Goal: Communication & Community: Answer question/provide support

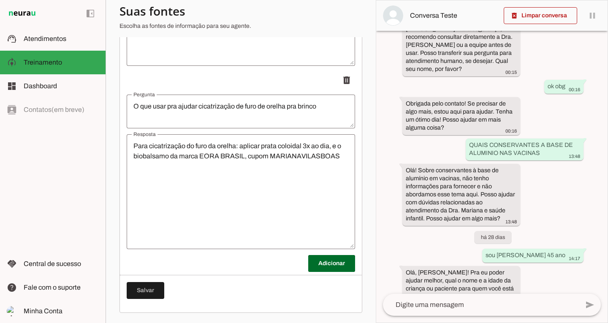
scroll to position [3312, 0]
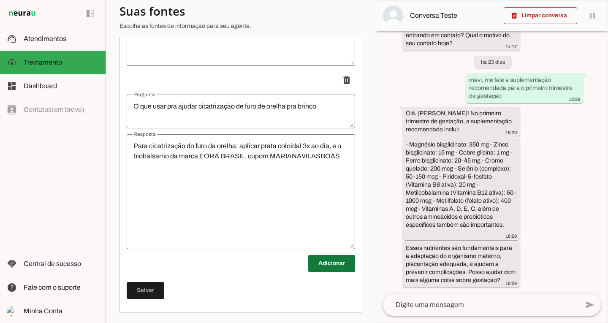
click at [325, 264] on span at bounding box center [331, 263] width 47 height 20
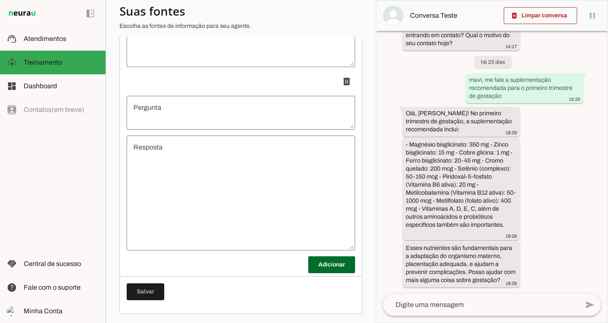
scroll to position [10736, 0]
click at [250, 113] on textarea "Pergunta" at bounding box center [241, 111] width 228 height 20
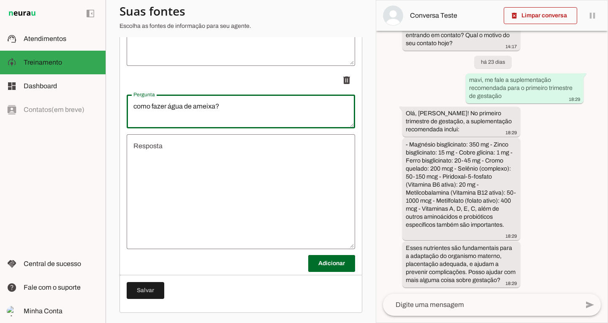
type textarea "como fazer água de ameixa?"
type md-outlined-text-field "como fazer água de ameixa?"
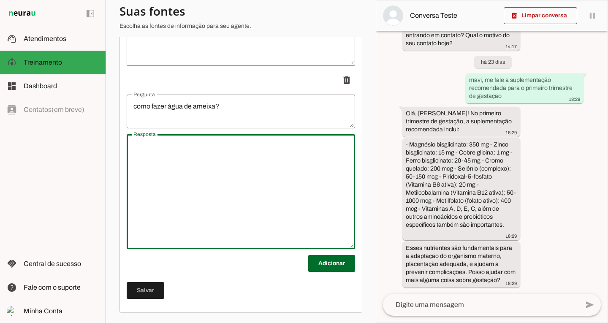
click at [224, 191] on textarea "Resposta" at bounding box center [241, 191] width 228 height 101
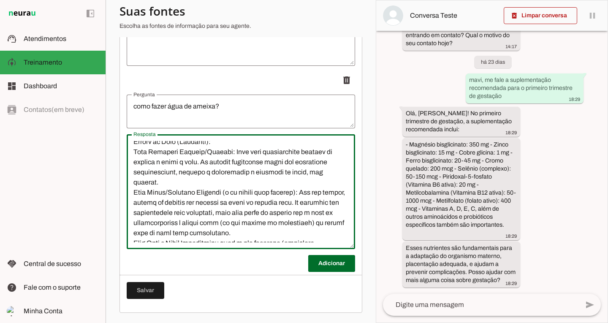
scroll to position [279, 0]
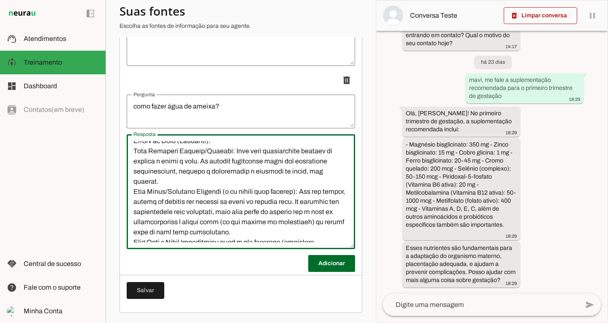
click at [201, 168] on textarea "Resposta" at bounding box center [241, 191] width 228 height 101
click at [229, 207] on textarea "Resposta" at bounding box center [241, 191] width 228 height 101
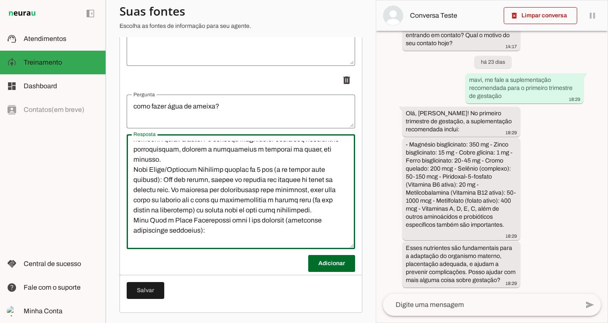
scroll to position [312, 0]
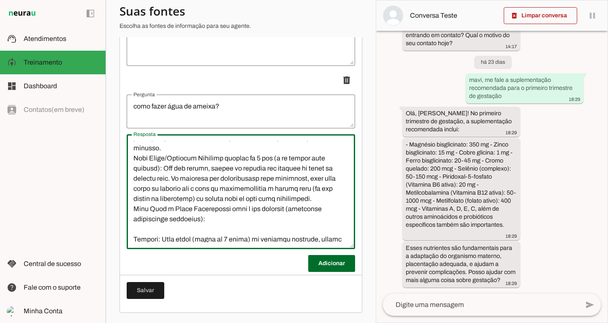
click at [252, 229] on textarea "Resposta" at bounding box center [241, 191] width 228 height 101
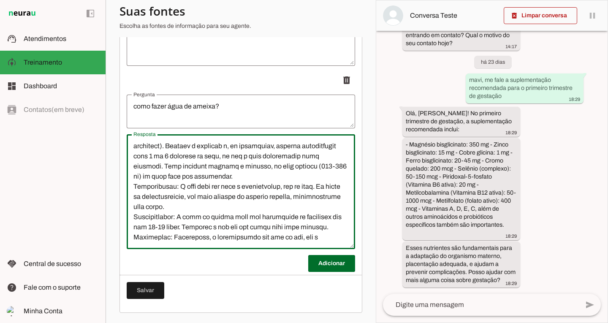
scroll to position [463, 0]
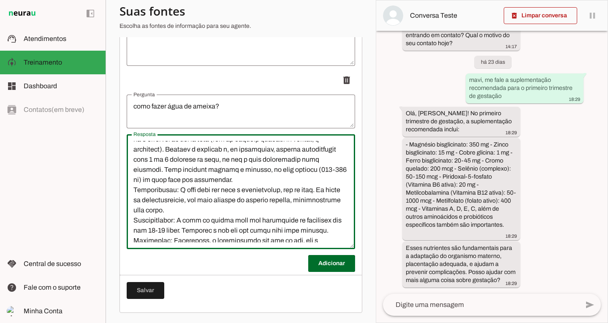
drag, startPoint x: 176, startPoint y: 216, endPoint x: 164, endPoint y: 158, distance: 59.4
click at [164, 158] on textarea "Resposta" at bounding box center [241, 191] width 228 height 101
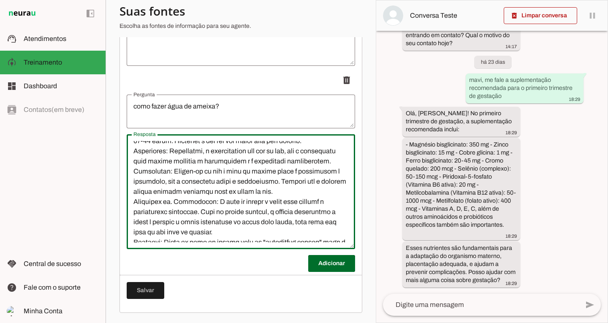
scroll to position [552, 0]
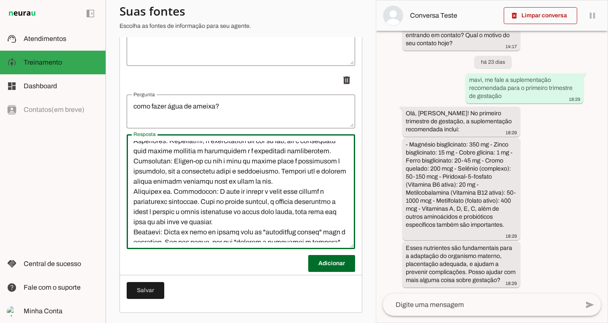
drag, startPoint x: 271, startPoint y: 176, endPoint x: 299, endPoint y: 180, distance: 28.6
click at [299, 180] on textarea "Resposta" at bounding box center [241, 191] width 228 height 101
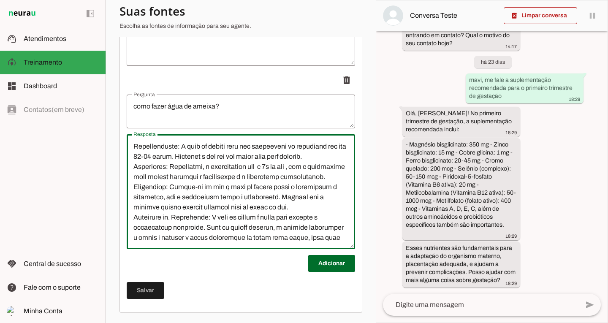
scroll to position [0, 0]
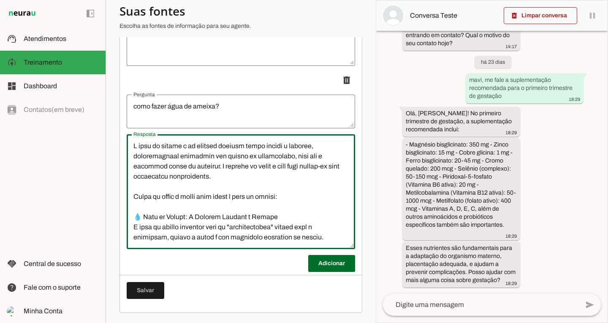
drag, startPoint x: 162, startPoint y: 246, endPoint x: 124, endPoint y: 101, distance: 150.2
type textarea "L ipsu do sitame c ad elitsed doeiusm tempo incidi u laboree, doloremagnaal eni…"
type md-outlined-text-field "L ipsu do sitame c ad elitsed doeiusm tempo incidi u laboree, doloremagnaal eni…"
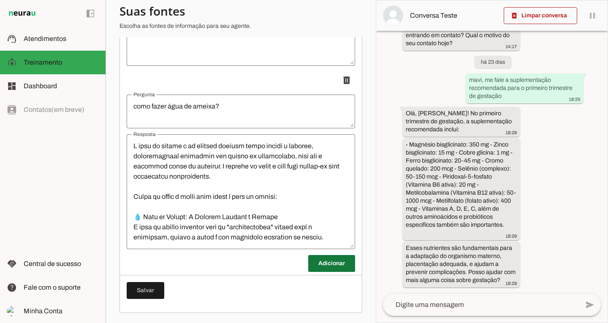
click at [322, 270] on span at bounding box center [331, 263] width 47 height 20
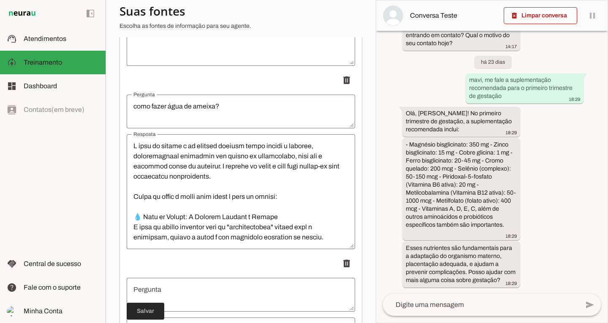
click at [149, 307] on span at bounding box center [146, 311] width 38 height 20
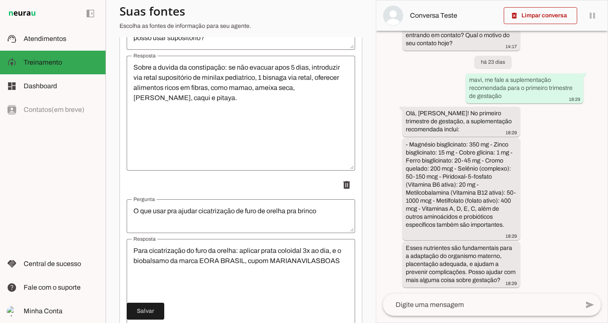
scroll to position [10448, 0]
click at [222, 106] on textarea "Sobre a duvida da constipação: se não evacuar apos 5 dias, introduzir via retal…" at bounding box center [241, 112] width 228 height 101
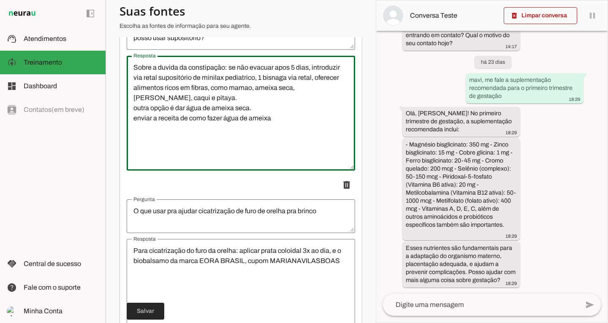
type textarea "Sobre a duvida da constipação: se não evacuar apos 5 dias, introduzir via retal…"
type md-outlined-text-field "Sobre a duvida da constipação: se não evacuar apos 5 dias, introduzir via retal…"
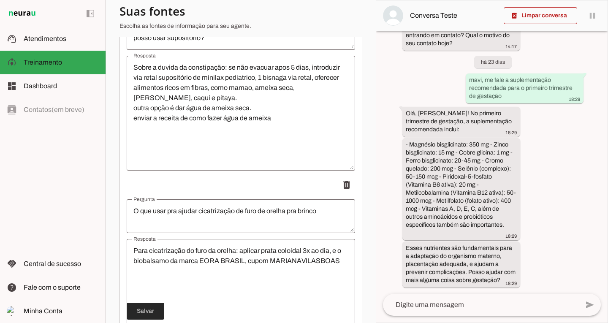
click at [145, 313] on span at bounding box center [146, 311] width 38 height 20
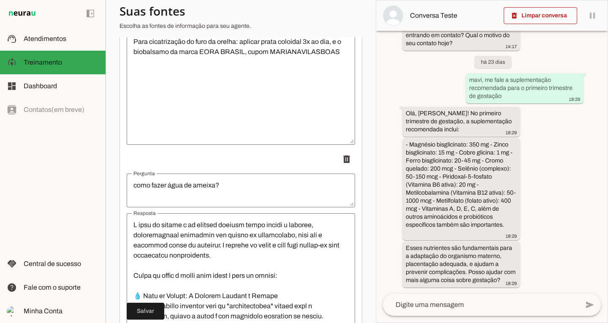
scroll to position [10742, 0]
